Goal: Task Accomplishment & Management: Complete application form

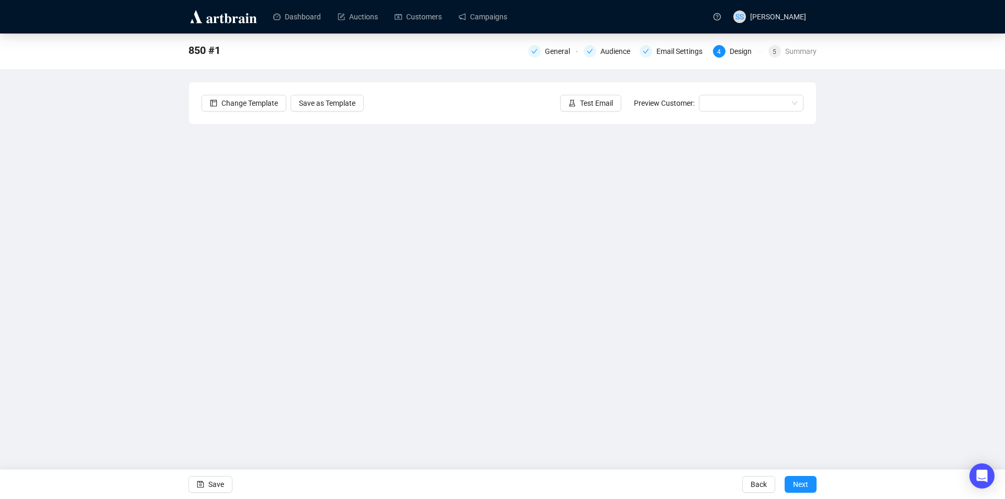
click at [48, 328] on div "850 #1 General Audience Email Settings 4 Design 5 Summary Change Template Save …" at bounding box center [502, 234] width 1005 height 401
click at [205, 482] on button "Save" at bounding box center [211, 484] width 44 height 17
click at [211, 479] on span "Save" at bounding box center [216, 484] width 16 height 29
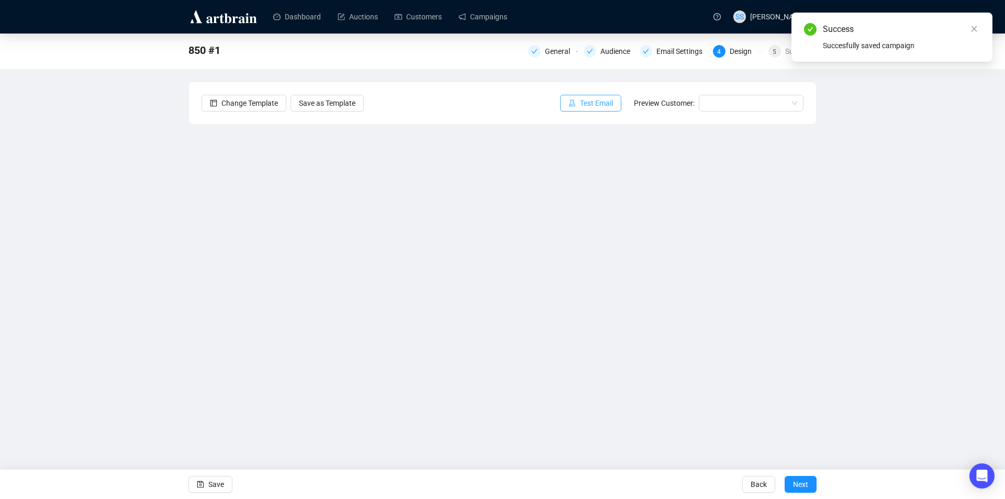
click at [604, 102] on span "Test Email" at bounding box center [596, 103] width 33 height 12
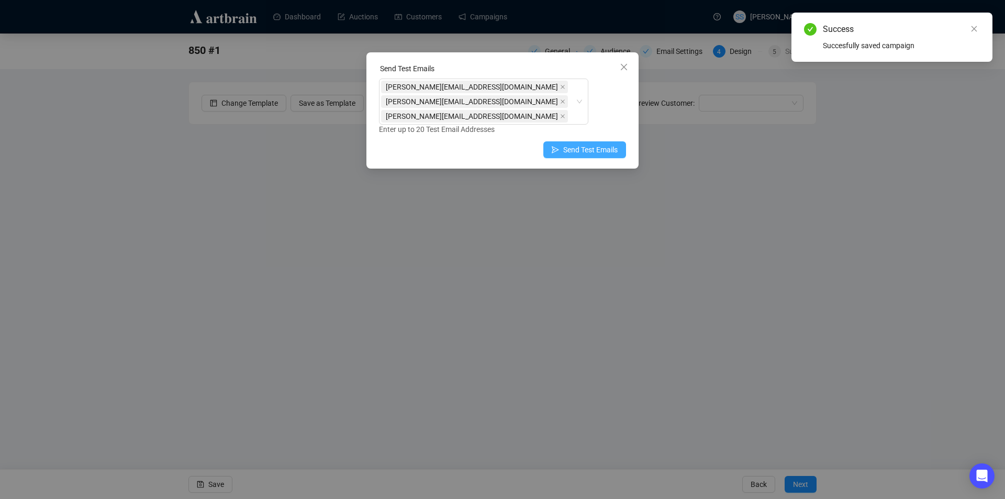
click at [579, 144] on span "Send Test Emails" at bounding box center [590, 150] width 54 height 12
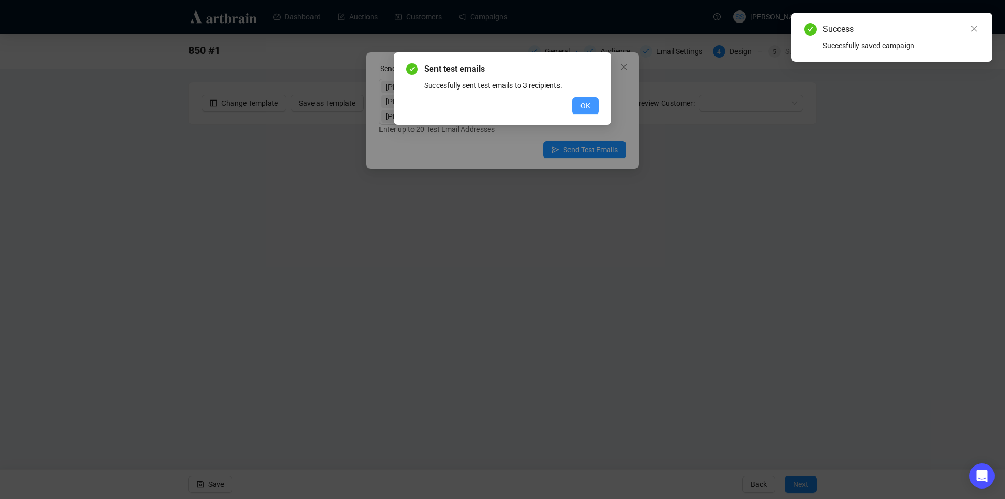
click at [582, 102] on span "OK" at bounding box center [586, 106] width 10 height 12
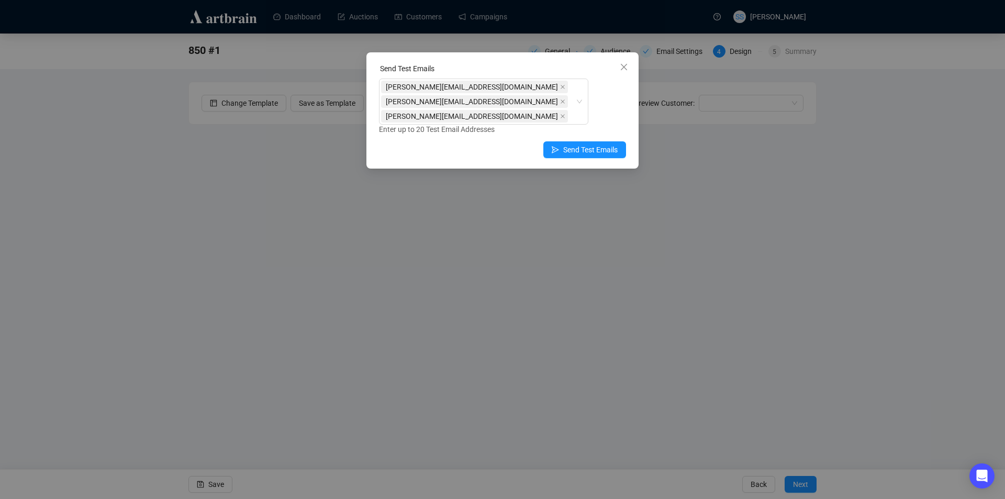
click at [125, 198] on div "Send Test Emails [PERSON_NAME][EMAIL_ADDRESS][DOMAIN_NAME] [PERSON_NAME][EMAIL_…" at bounding box center [502, 249] width 1005 height 499
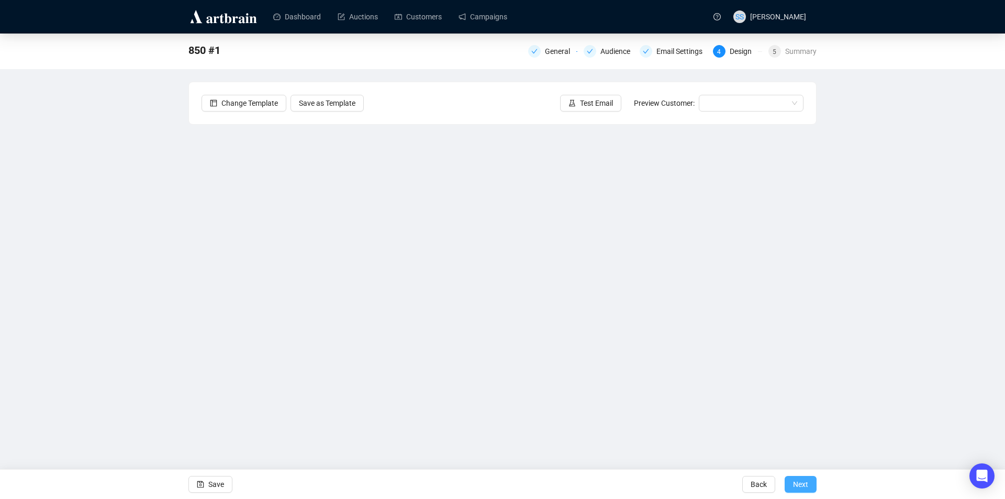
click at [809, 485] on button "Next" at bounding box center [801, 484] width 32 height 17
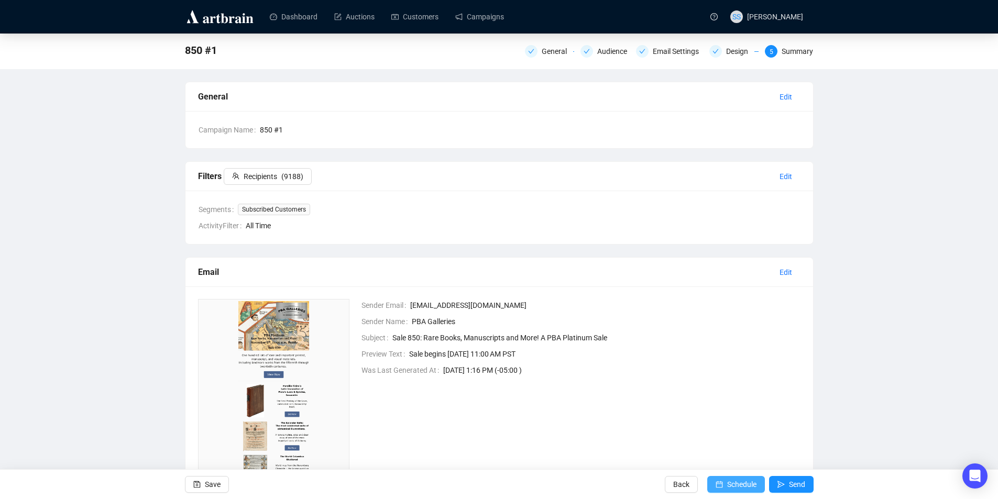
click at [728, 479] on span "Schedule" at bounding box center [741, 484] width 29 height 29
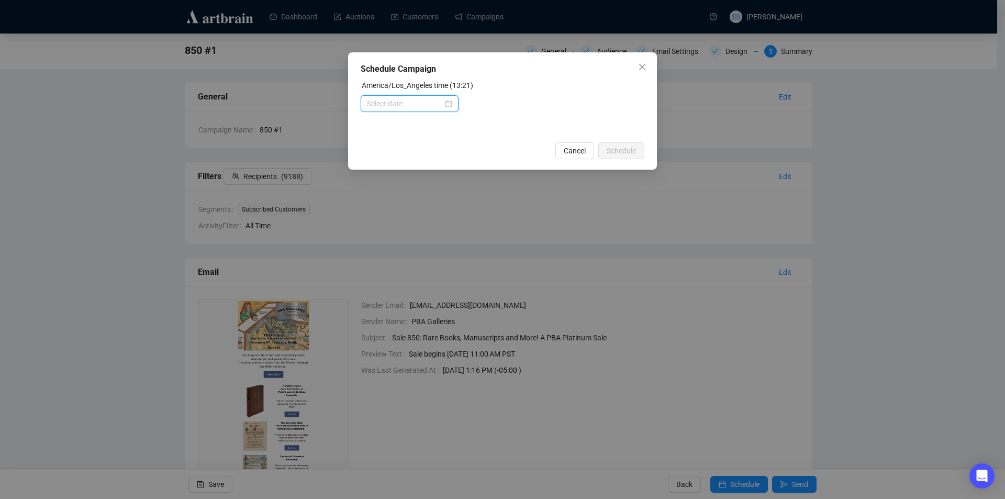
click at [428, 105] on input at bounding box center [405, 104] width 76 height 12
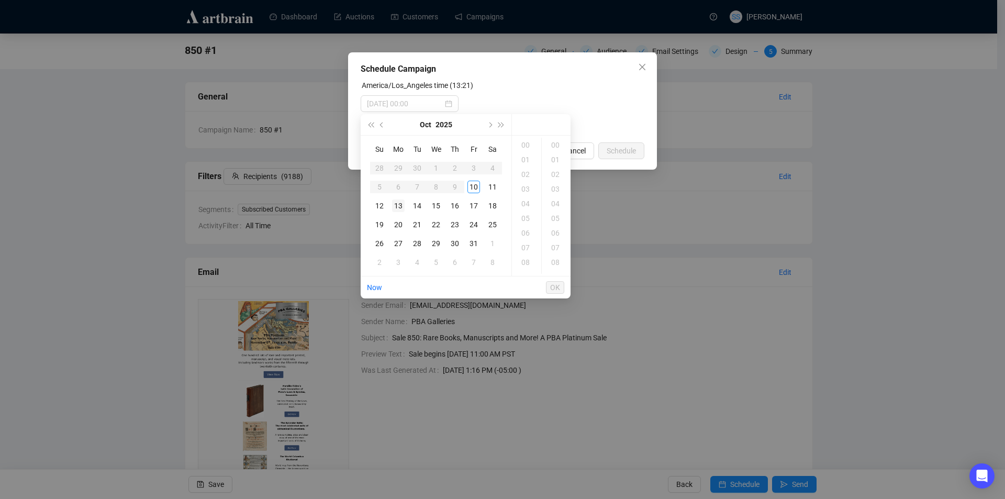
click at [397, 204] on div "13" at bounding box center [398, 206] width 13 height 13
click at [524, 189] on div "03" at bounding box center [526, 189] width 25 height 15
click at [555, 289] on span "OK" at bounding box center [555, 288] width 10 height 20
type input "[DATE] 05:00"
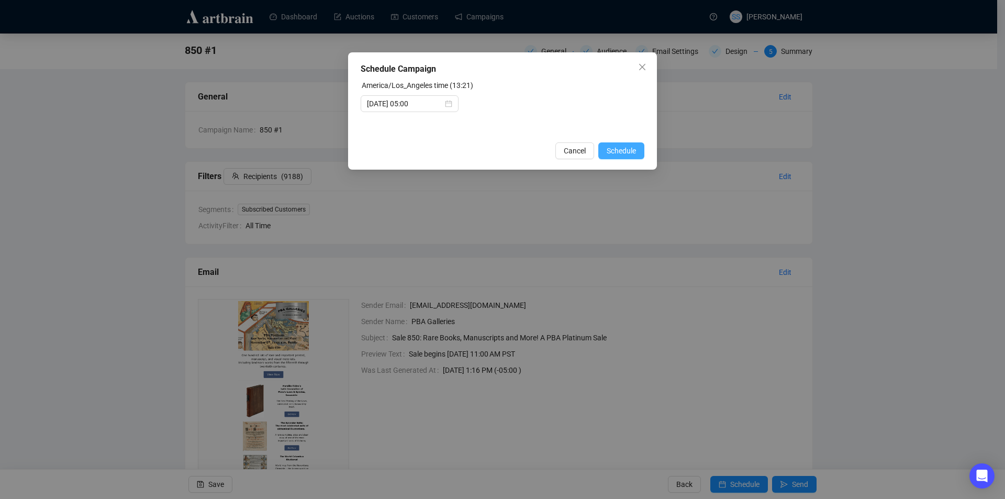
click at [624, 152] on span "Schedule" at bounding box center [621, 151] width 29 height 12
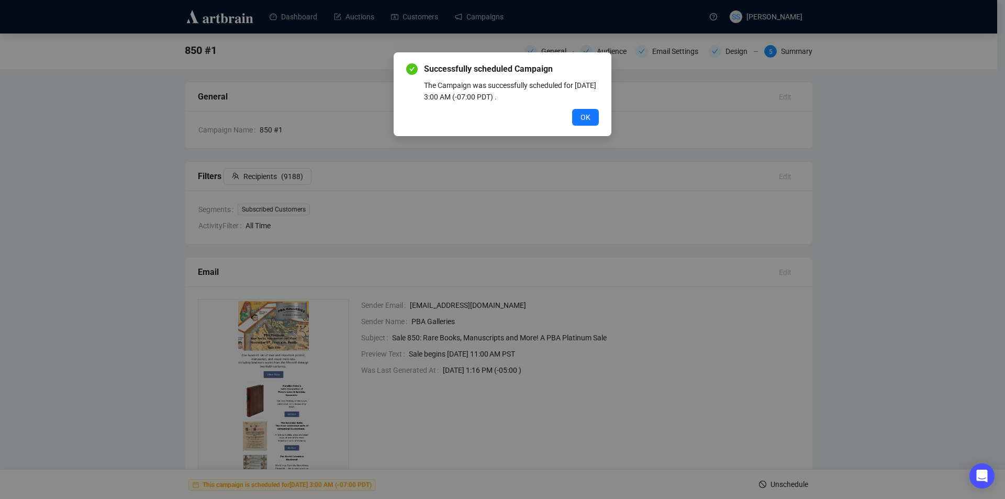
drag, startPoint x: 582, startPoint y: 119, endPoint x: 596, endPoint y: 125, distance: 15.8
click at [581, 119] on span "OK" at bounding box center [586, 118] width 10 height 12
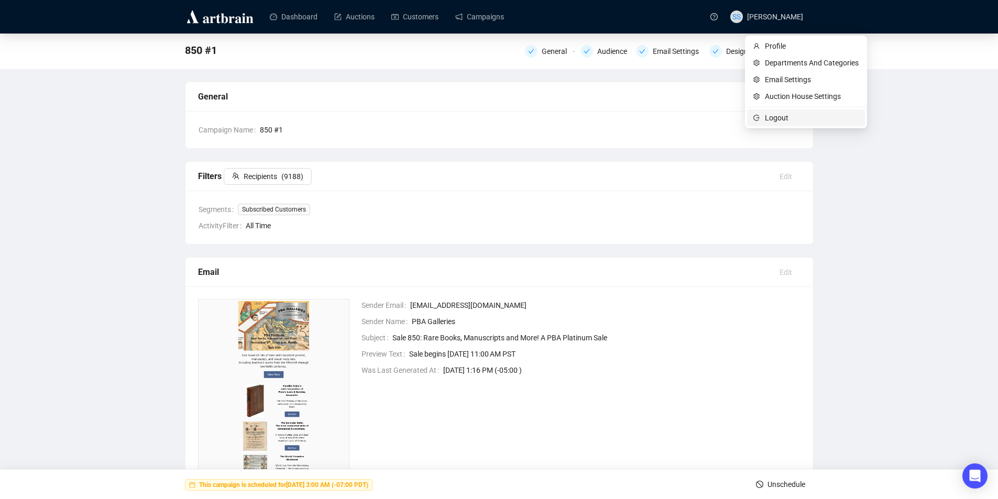
click at [776, 118] on span "Logout" at bounding box center [812, 118] width 94 height 12
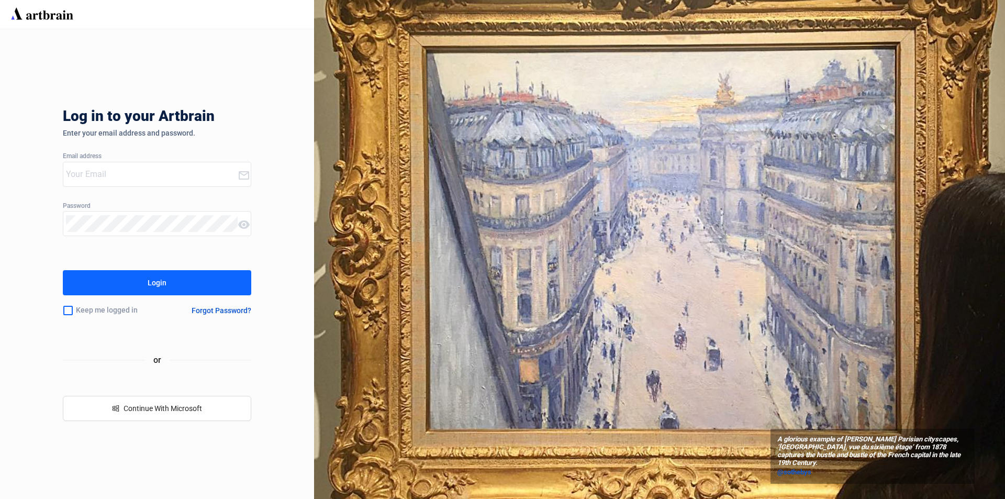
type input "[PERSON_NAME][EMAIL_ADDRESS][DOMAIN_NAME]"
